Goal: Information Seeking & Learning: Find specific page/section

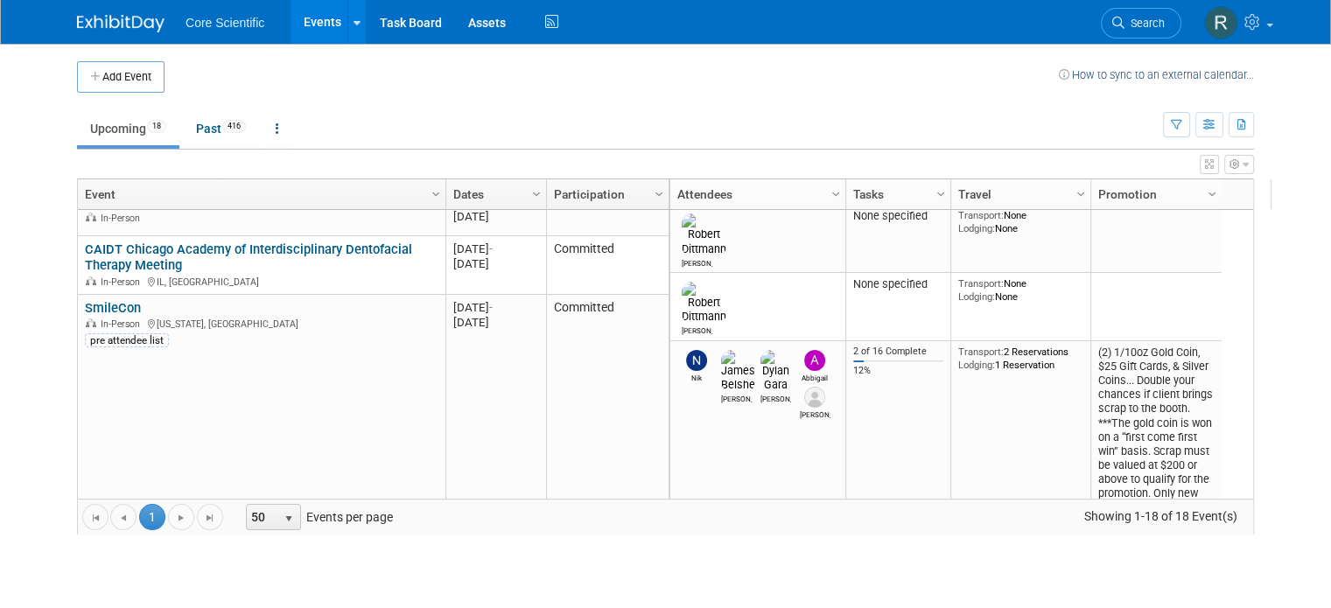
scroll to position [315, 0]
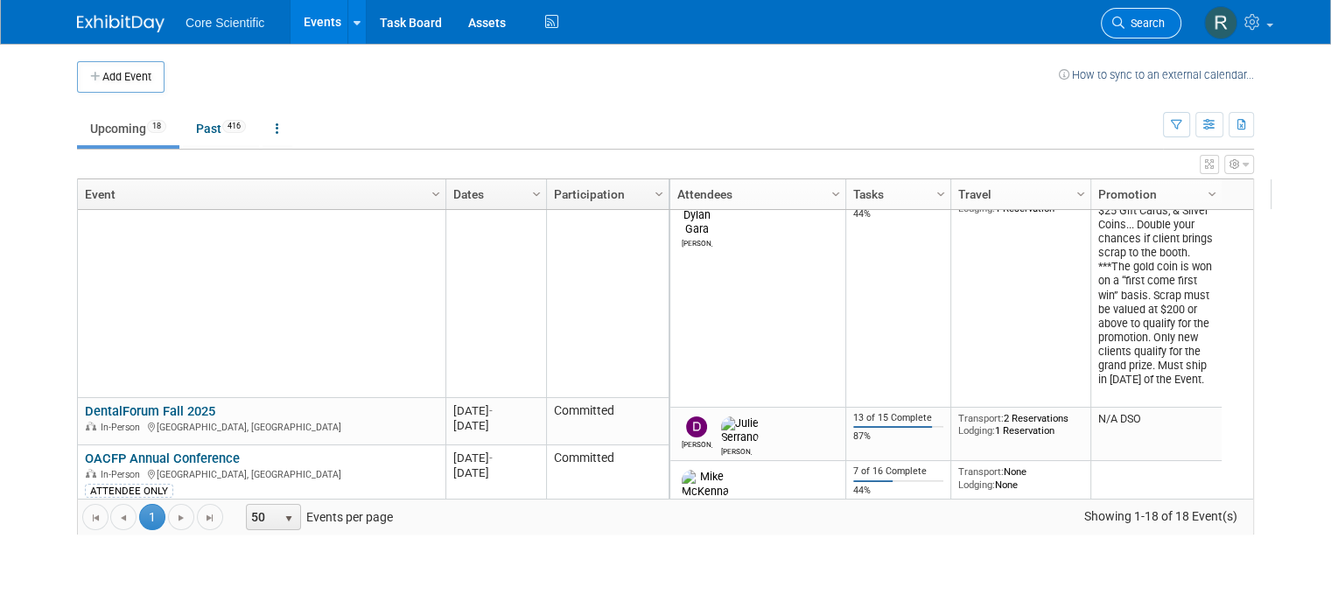
click at [1154, 32] on link "Search" at bounding box center [1141, 23] width 81 height 31
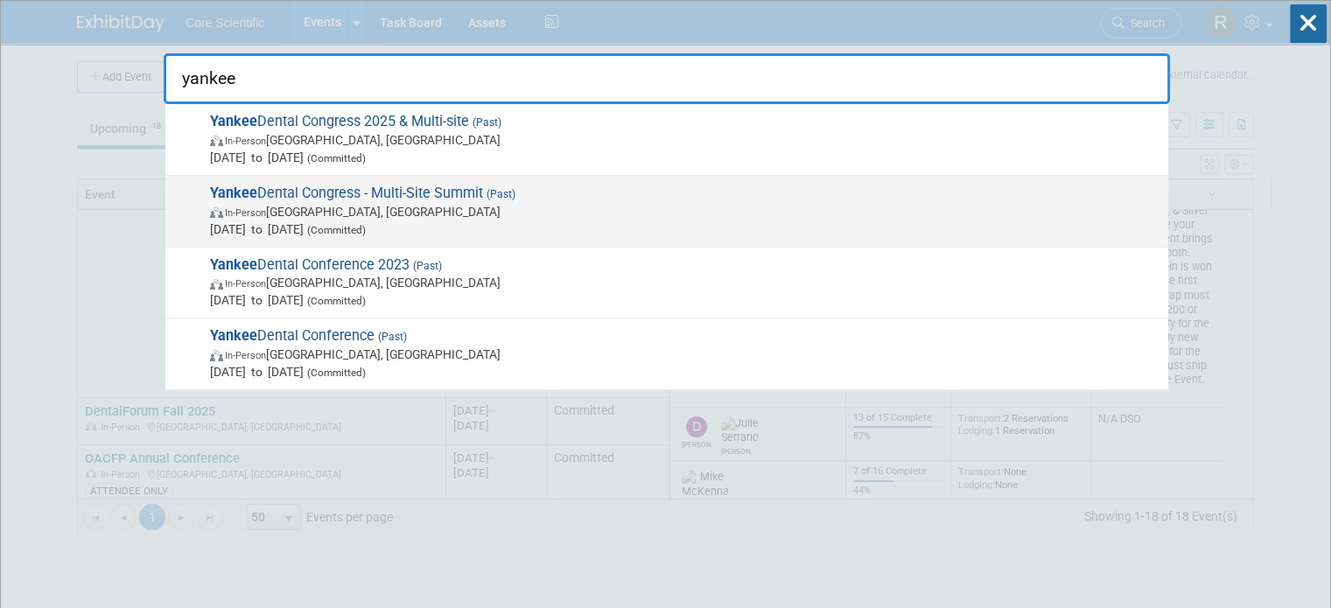
type input "yankee"
click at [474, 198] on span "Yankee Dental Congress - Multi-Site Summit (Past) In-Person Boston, MA Jan 25, …" at bounding box center [682, 211] width 955 height 53
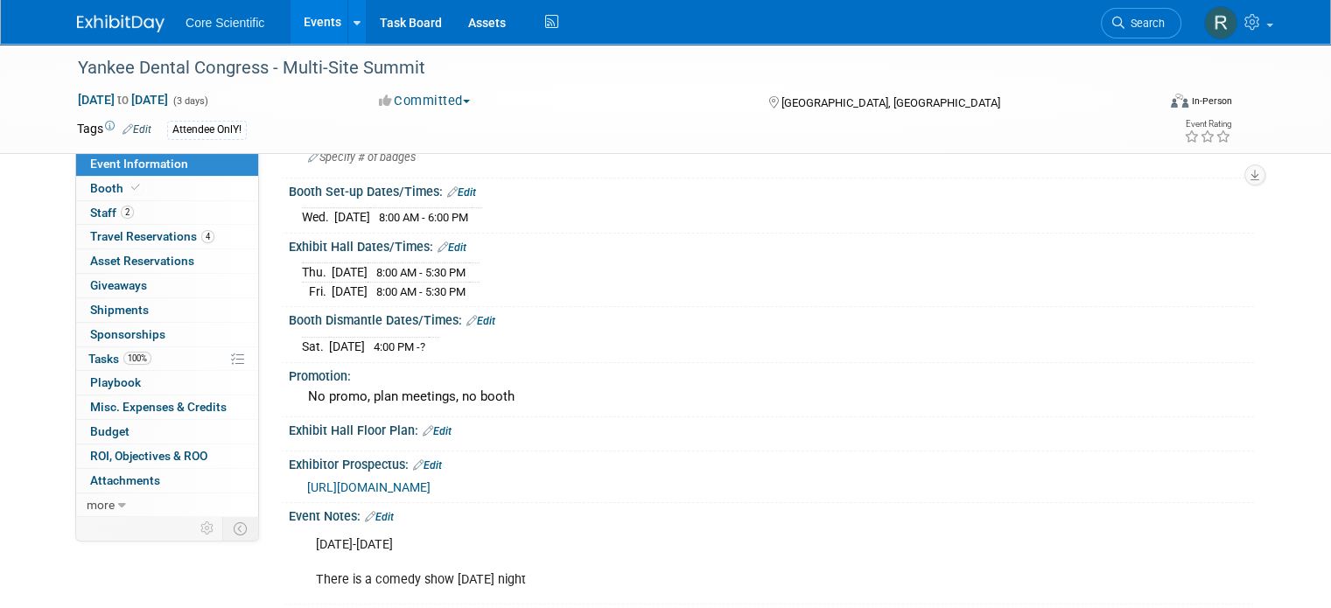
scroll to position [102, 0]
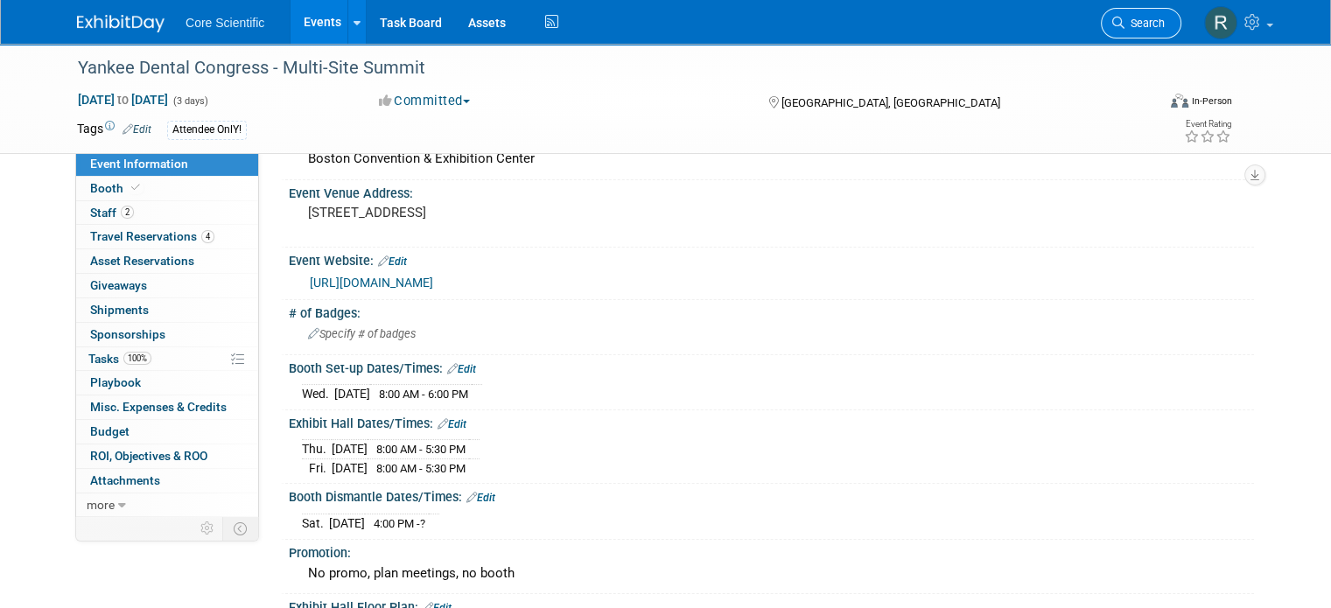
click at [1165, 21] on span "Search" at bounding box center [1145, 23] width 40 height 13
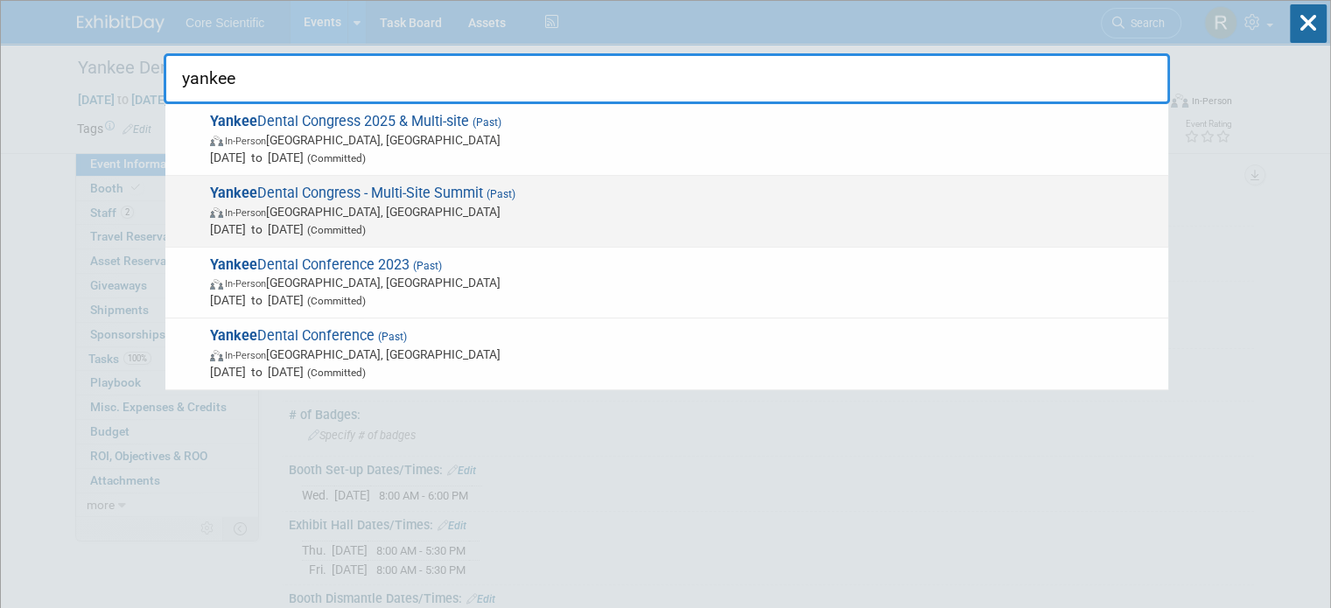
type input "yankee"
click at [458, 242] on div "Yankee Dental Congress - Multi-Site Summit (Past) In-Person Boston, MA Jan 25, …" at bounding box center [666, 212] width 1003 height 72
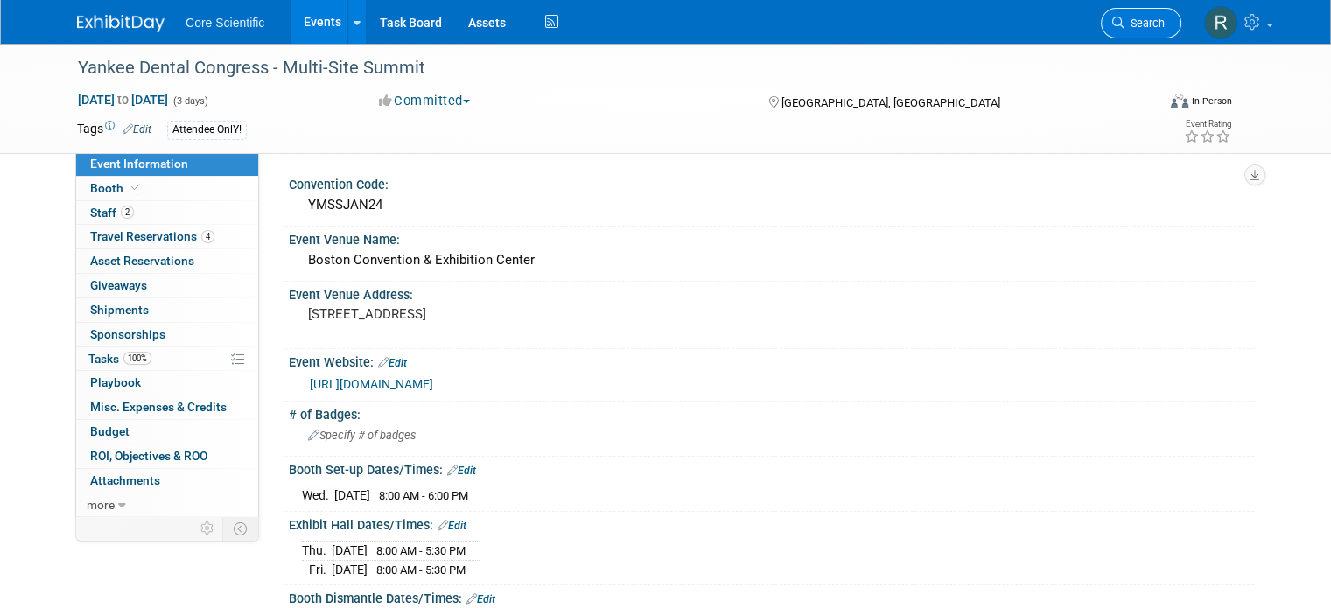
click at [1182, 12] on link "Search" at bounding box center [1141, 23] width 81 height 31
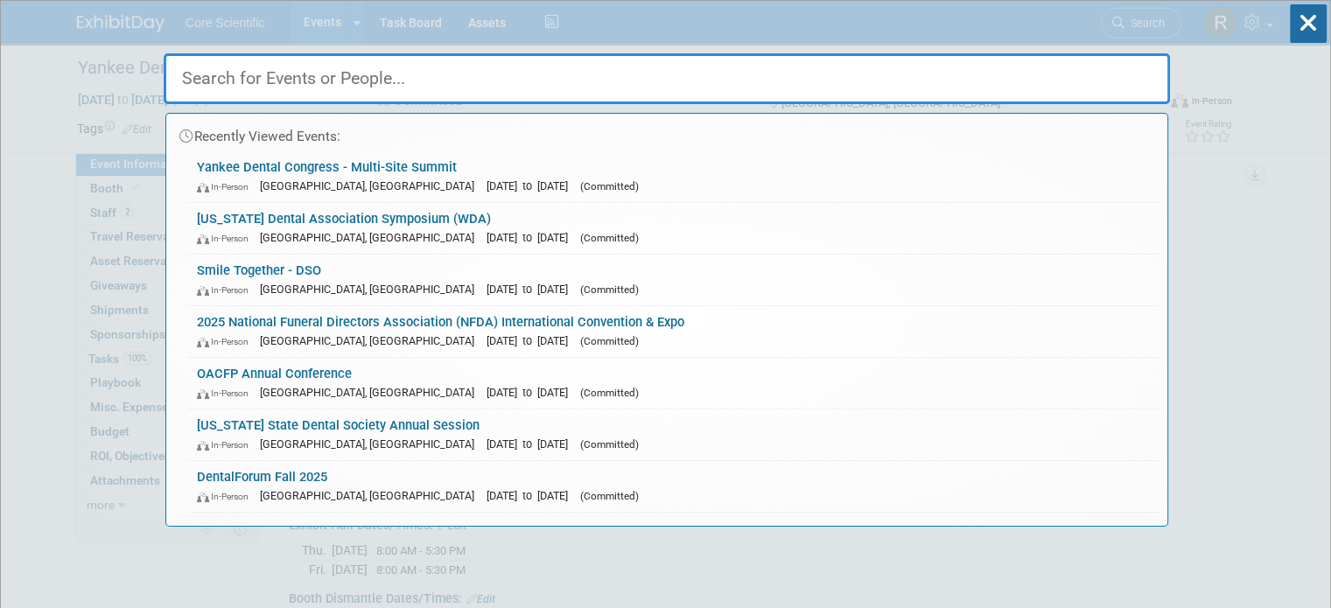
type input "a"
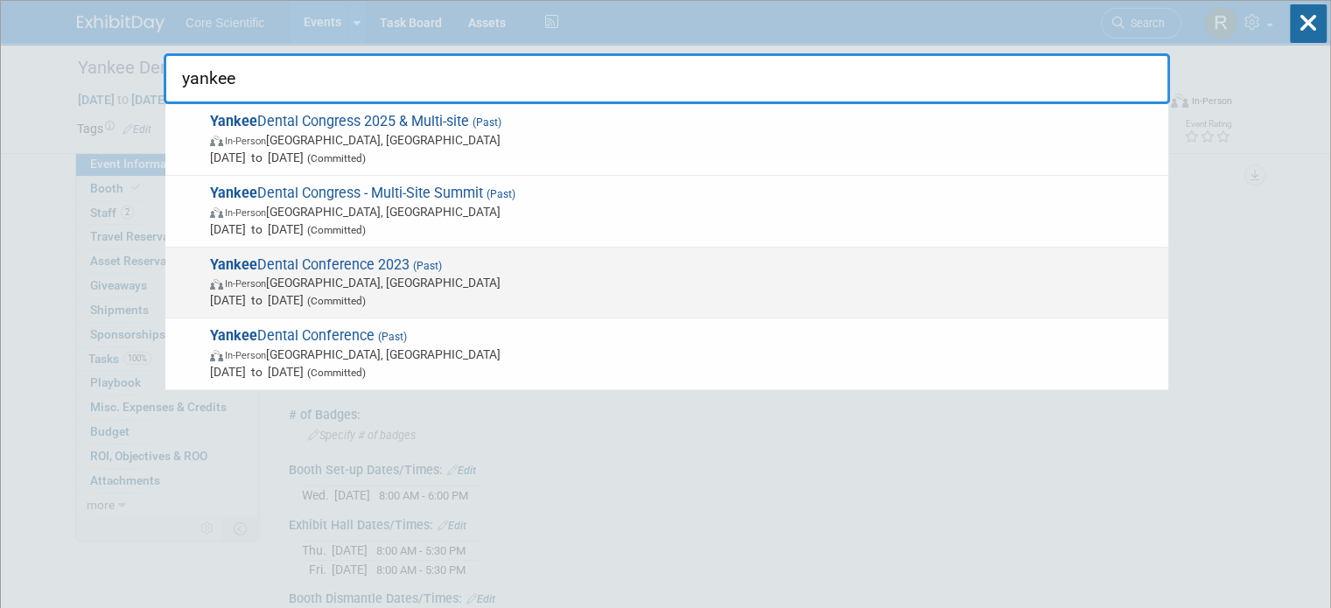
type input "yankee"
click at [348, 270] on span "Yankee Dental Conference 2023 (Past) In-Person Boston, MA Jan 26, 2023 to Jan 2…" at bounding box center [682, 282] width 955 height 53
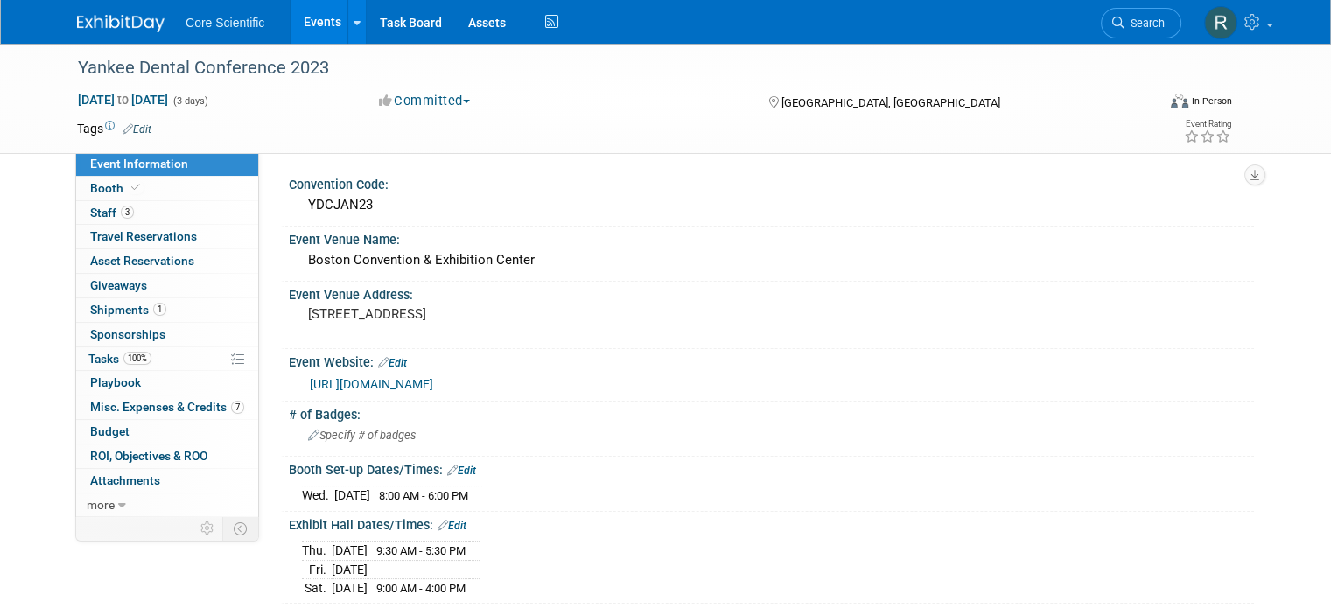
click at [107, 17] on img at bounding box center [121, 24] width 88 height 18
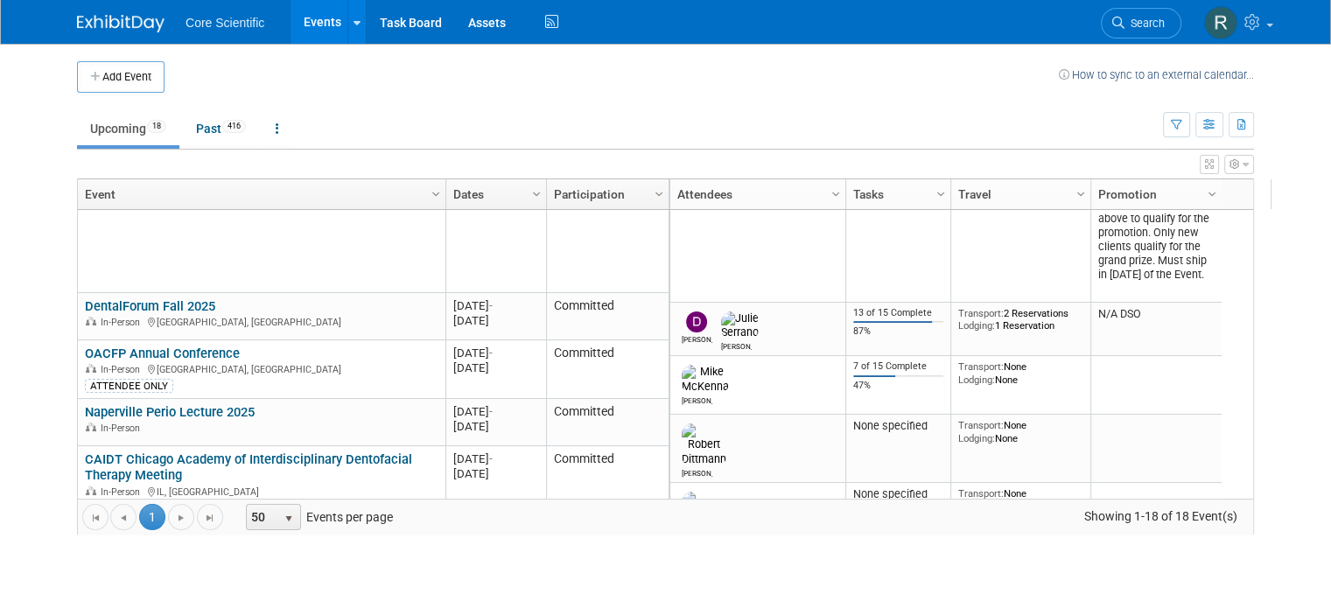
scroll to position [437, 0]
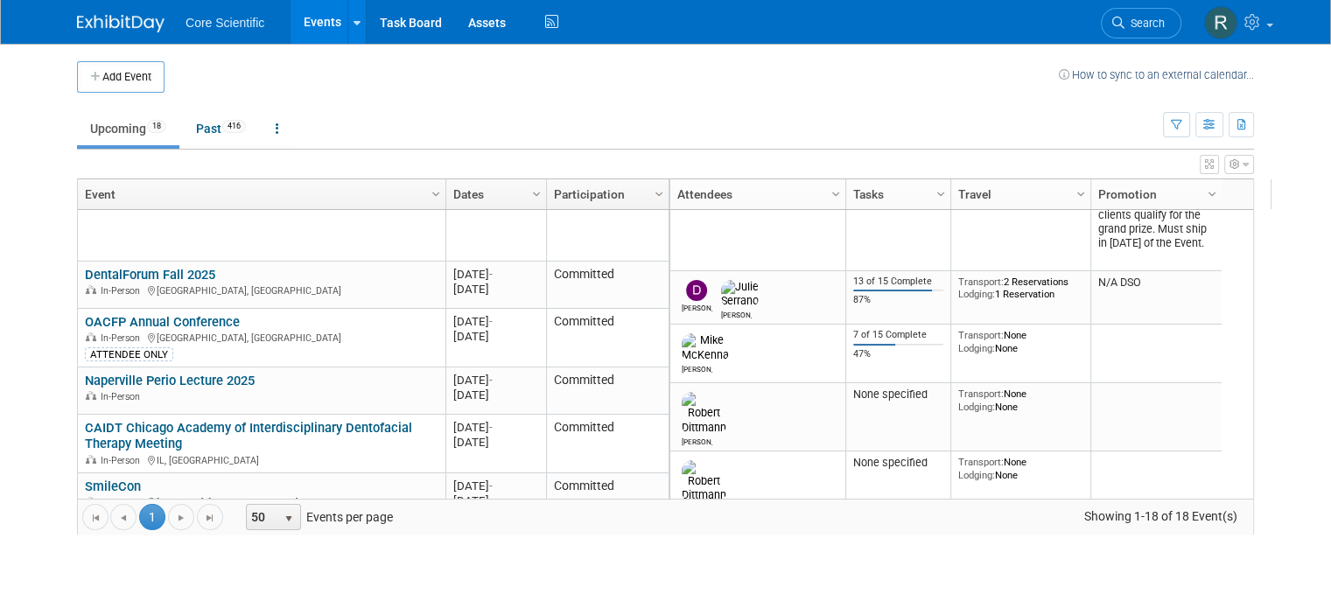
click at [1282, 574] on body "Core Scientific Events Add Event Bulk Upload Events Shareable Event Boards Rece…" at bounding box center [665, 304] width 1331 height 608
